Goal: Check status: Check status

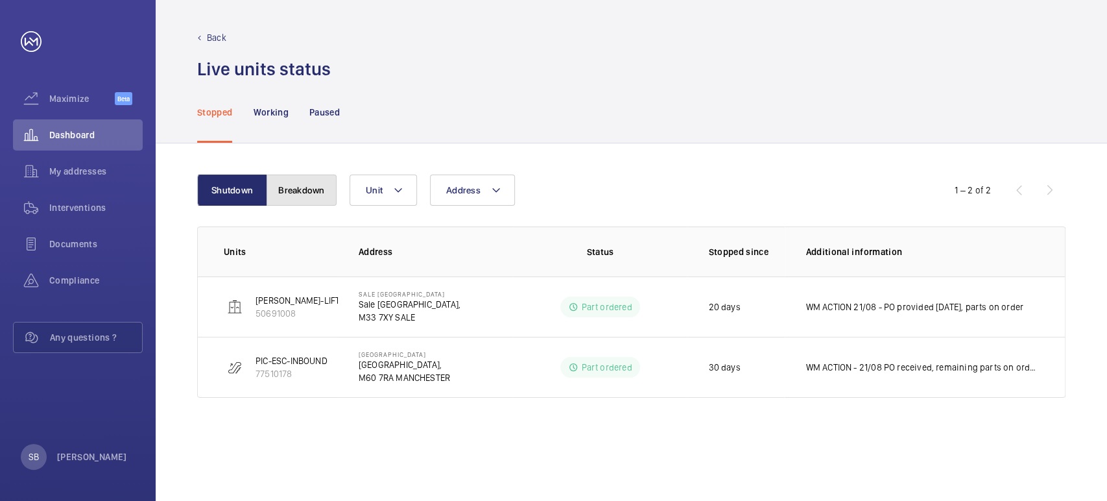
click at [296, 189] on button "Breakdown" at bounding box center [302, 190] width 70 height 31
